Goal: Find contact information: Find contact information

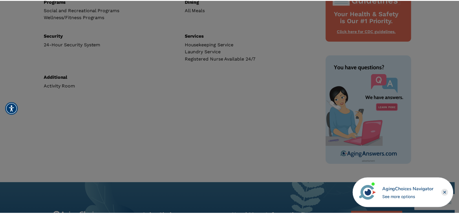
scroll to position [281, 0]
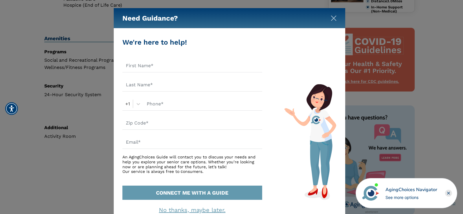
click at [333, 21] on img "Close" at bounding box center [334, 18] width 6 height 6
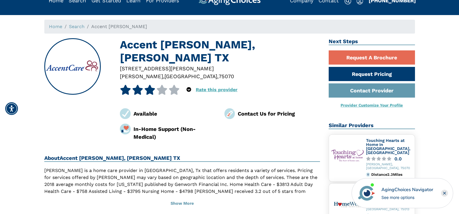
scroll to position [0, 0]
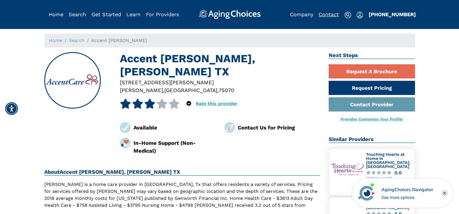
click at [327, 15] on link "Contact" at bounding box center [328, 14] width 20 height 6
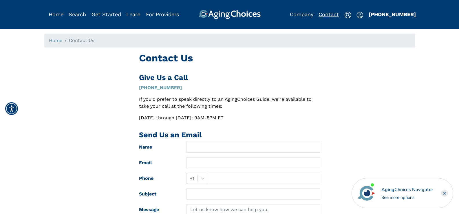
click at [329, 14] on link "Contact" at bounding box center [328, 14] width 20 height 6
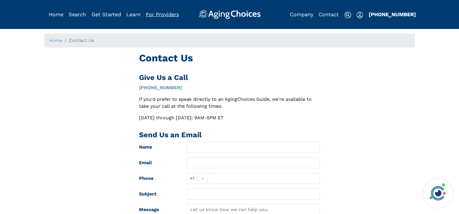
click at [171, 14] on link "For Providers" at bounding box center [162, 14] width 33 height 6
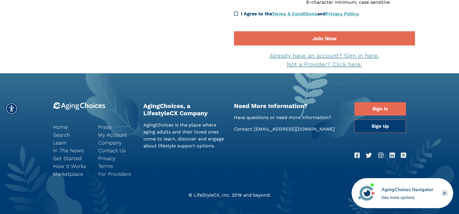
scroll to position [167, 0]
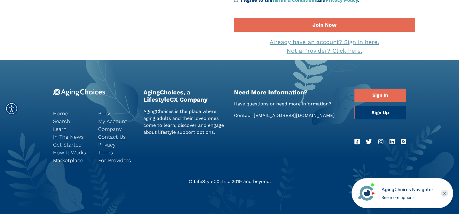
click at [119, 135] on link "Contact Us" at bounding box center [116, 137] width 36 height 8
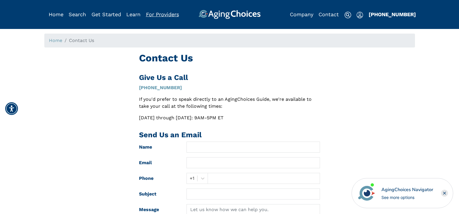
click at [153, 13] on link "For Providers" at bounding box center [162, 14] width 33 height 6
